Goal: Task Accomplishment & Management: Use online tool/utility

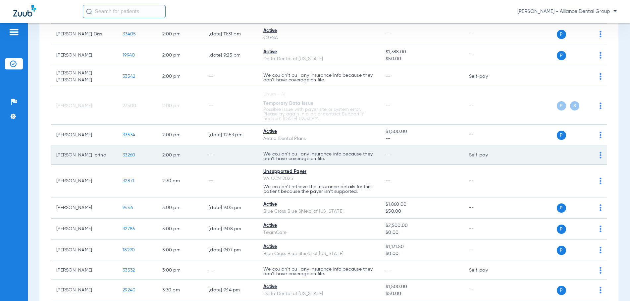
scroll to position [961, 0]
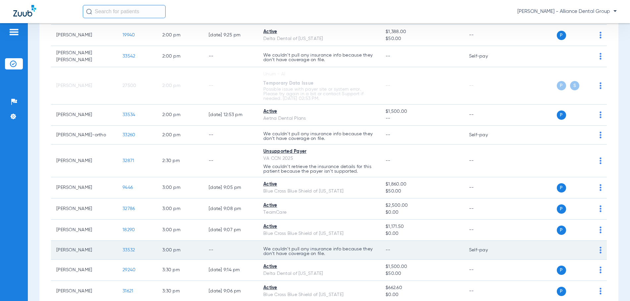
click at [597, 249] on td "P S" at bounding box center [558, 250] width 98 height 19
click at [600, 249] on img at bounding box center [601, 250] width 2 height 7
click at [595, 249] on div at bounding box center [315, 150] width 630 height 301
click at [600, 249] on img at bounding box center [601, 250] width 2 height 7
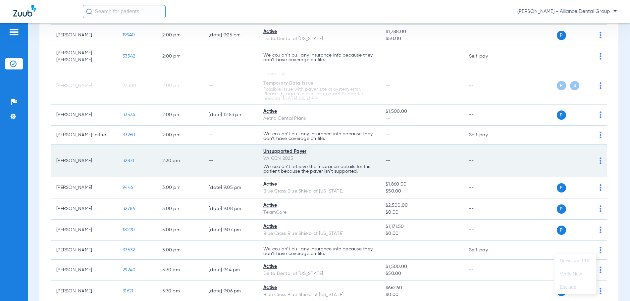
drag, startPoint x: 595, startPoint y: 249, endPoint x: 461, endPoint y: 163, distance: 159.7
click at [459, 163] on div at bounding box center [315, 150] width 630 height 301
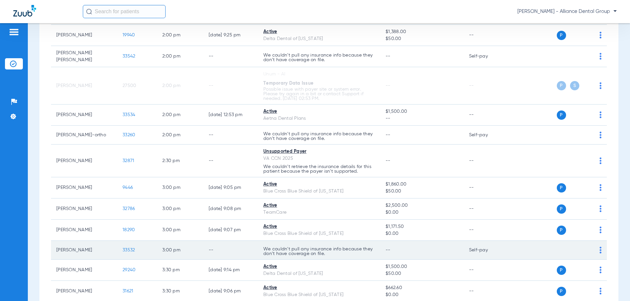
click at [67, 248] on td "[PERSON_NAME]" at bounding box center [84, 250] width 66 height 19
drag, startPoint x: 345, startPoint y: 245, endPoint x: 440, endPoint y: 245, distance: 95.1
click at [348, 247] on p "We couldn’t pull any insurance info because they don’t have coverage on file." at bounding box center [319, 251] width 112 height 9
click at [600, 249] on img at bounding box center [601, 250] width 2 height 7
click at [596, 249] on div at bounding box center [315, 150] width 630 height 301
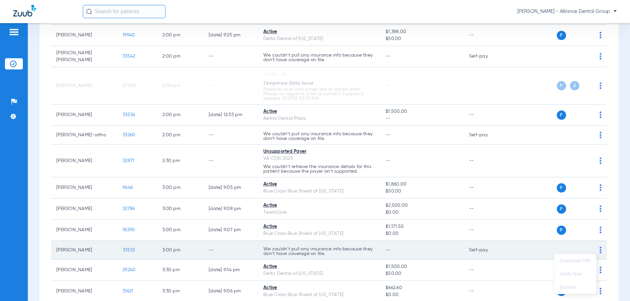
click at [600, 249] on img at bounding box center [601, 250] width 2 height 7
click at [596, 249] on div at bounding box center [315, 150] width 630 height 301
click at [600, 249] on img at bounding box center [601, 250] width 2 height 7
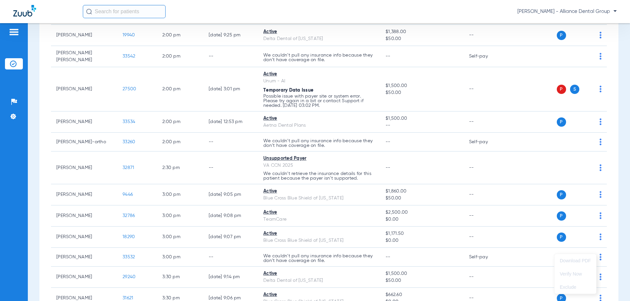
click at [524, 257] on div at bounding box center [315, 150] width 630 height 301
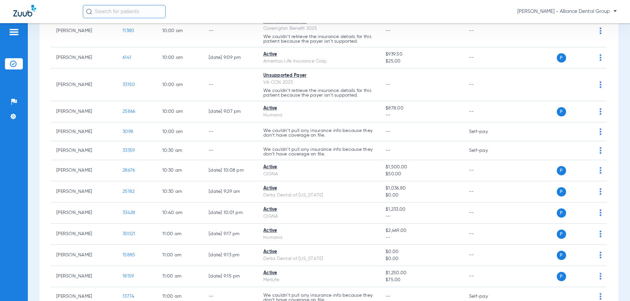
scroll to position [0, 0]
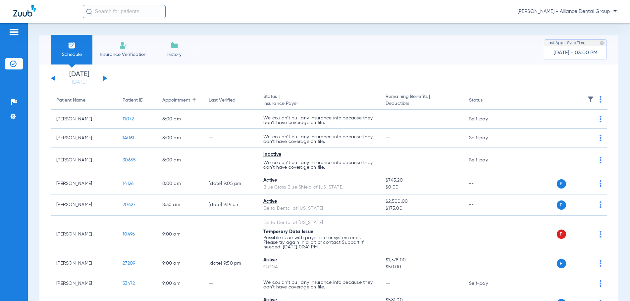
click at [16, 33] on img at bounding box center [14, 32] width 11 height 8
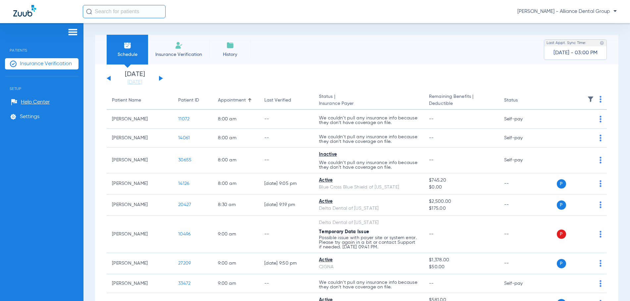
click at [16, 33] on div at bounding box center [42, 33] width 74 height 10
click at [75, 32] on img at bounding box center [73, 32] width 11 height 8
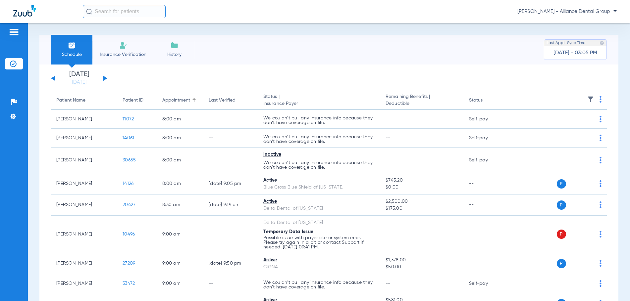
click at [124, 54] on span "Insurance Verification" at bounding box center [122, 54] width 51 height 7
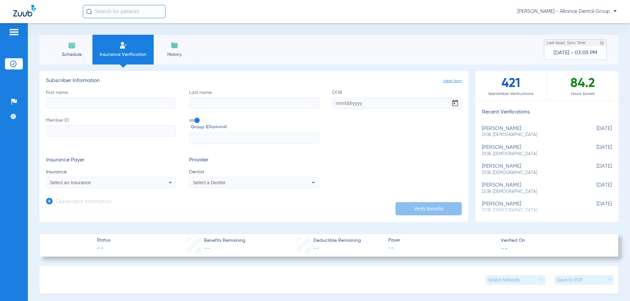
click at [53, 109] on div "First name Last name DOB Member ID Group ID (optional)" at bounding box center [254, 116] width 416 height 55
click at [54, 105] on input "First name" at bounding box center [111, 103] width 130 height 11
type input "[PERSON_NAME]"
click at [336, 104] on input "DOB Required" at bounding box center [397, 103] width 130 height 11
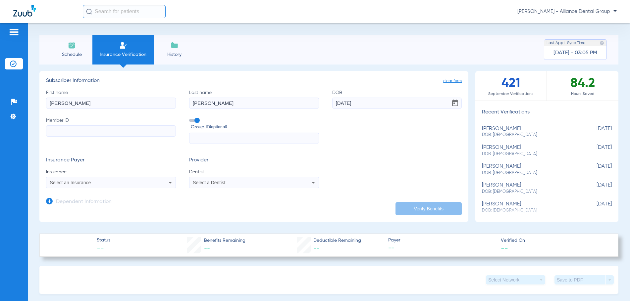
type input "[DATE]"
click at [54, 129] on input "Member ID" at bounding box center [111, 131] width 130 height 11
click at [74, 130] on input "Member ID Required" at bounding box center [111, 131] width 130 height 11
paste input "524848579"
type input "524848579"
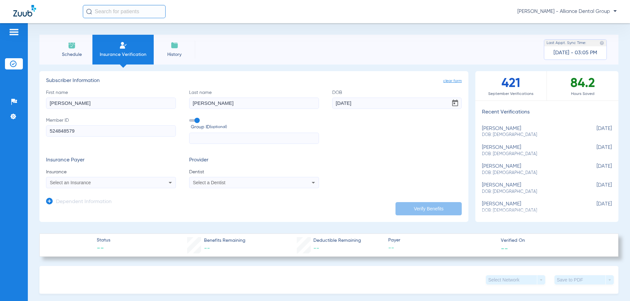
click at [171, 183] on icon at bounding box center [170, 183] width 8 height 8
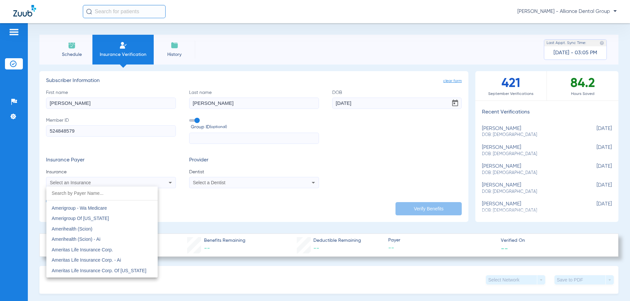
scroll to position [199, 0]
click at [77, 196] on input "dropdown search" at bounding box center [101, 194] width 111 height 14
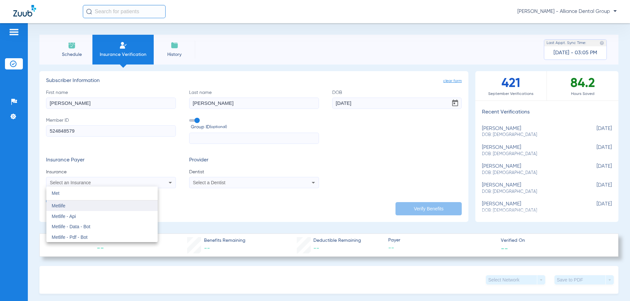
type input "Met"
click at [64, 207] on span "Metlife" at bounding box center [59, 205] width 14 height 5
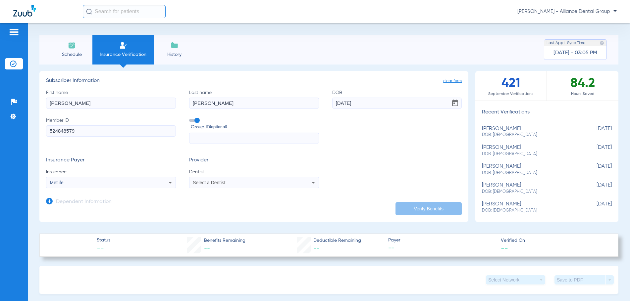
click at [313, 183] on icon at bounding box center [313, 183] width 8 height 8
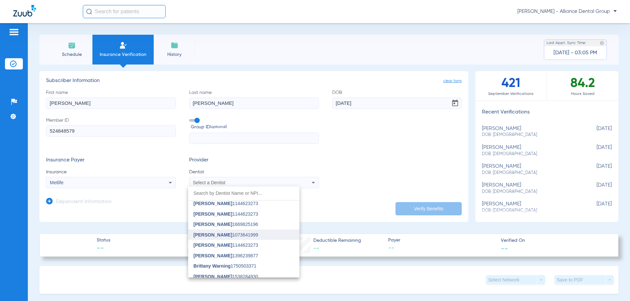
scroll to position [265, 0]
click at [219, 253] on span "[PERSON_NAME]" at bounding box center [212, 253] width 39 height 5
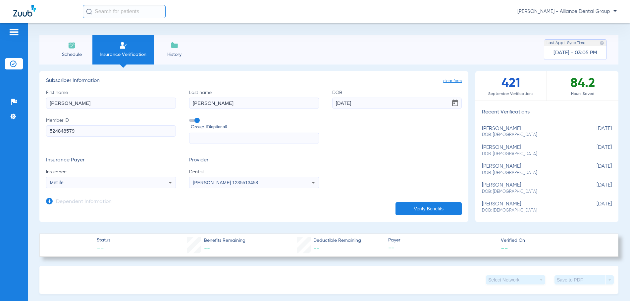
click at [404, 209] on button "Verify Benefits" at bounding box center [429, 208] width 66 height 13
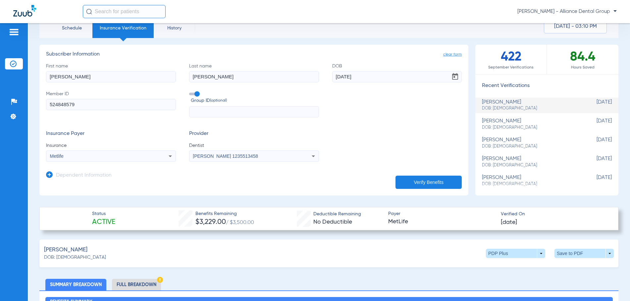
scroll to position [0, 0]
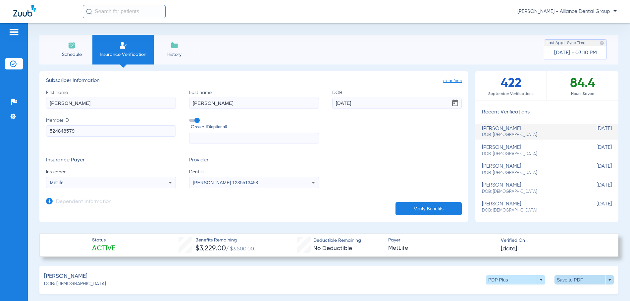
click at [576, 280] on span at bounding box center [584, 280] width 16 height 16
click at [525, 293] on span "Save to PDF" at bounding box center [529, 293] width 26 height 5
click at [71, 54] on span "Schedule" at bounding box center [71, 54] width 31 height 7
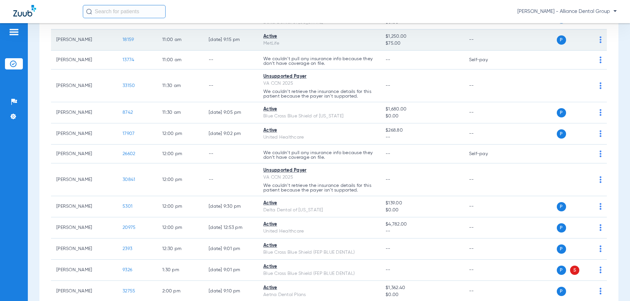
scroll to position [629, 0]
